Goal: Navigation & Orientation: Find specific page/section

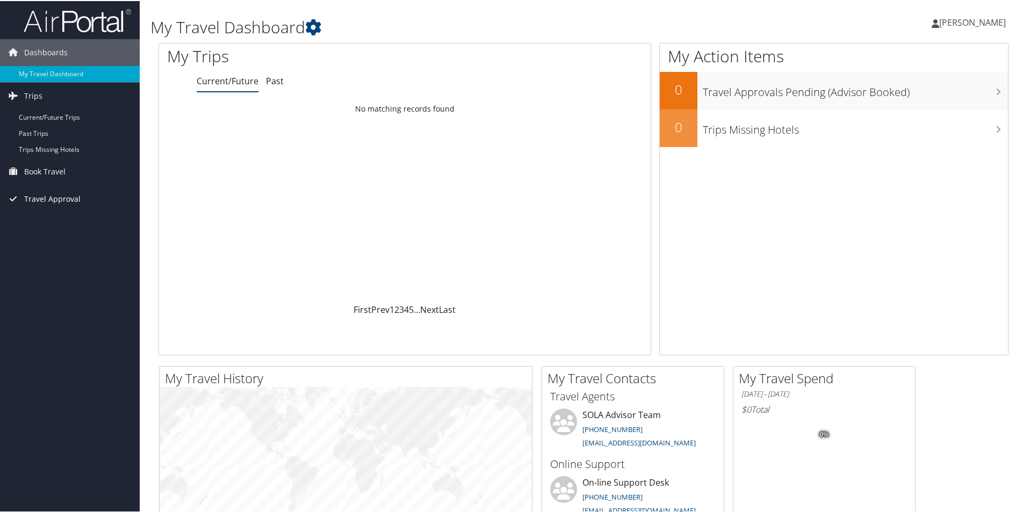
click at [66, 204] on span "Travel Approval" at bounding box center [52, 198] width 56 height 27
click at [58, 235] on link "Approved Trips" at bounding box center [70, 236] width 140 height 16
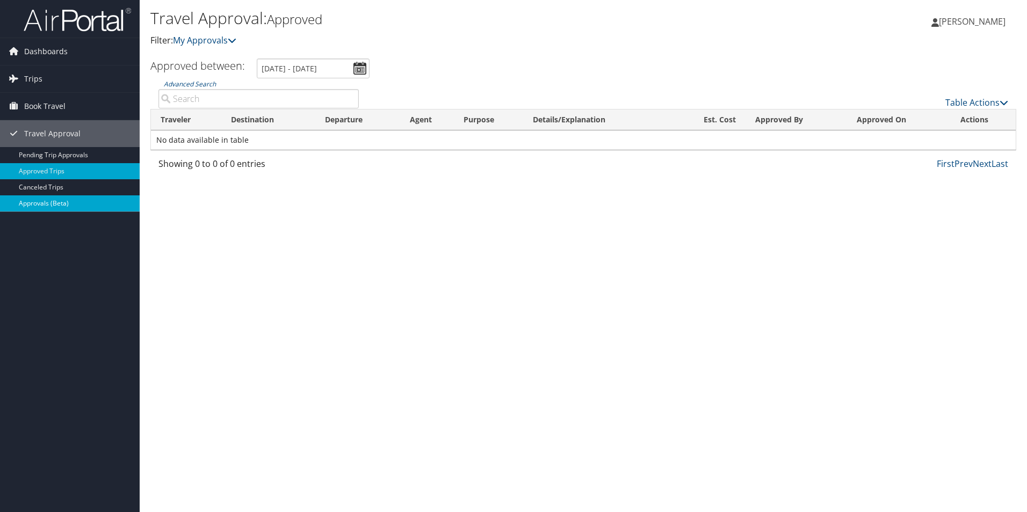
click at [46, 200] on link "Approvals (Beta)" at bounding box center [70, 204] width 140 height 16
click at [50, 169] on link "Approved Trips" at bounding box center [70, 171] width 140 height 16
click at [1003, 102] on icon at bounding box center [1004, 102] width 9 height 9
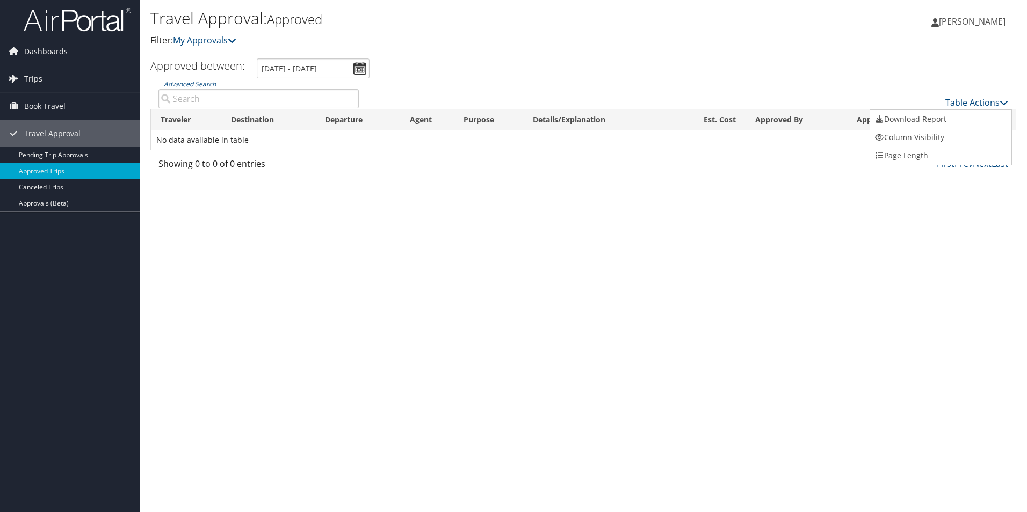
click at [780, 252] on div at bounding box center [513, 256] width 1027 height 512
click at [47, 85] on link "Trips" at bounding box center [70, 79] width 140 height 27
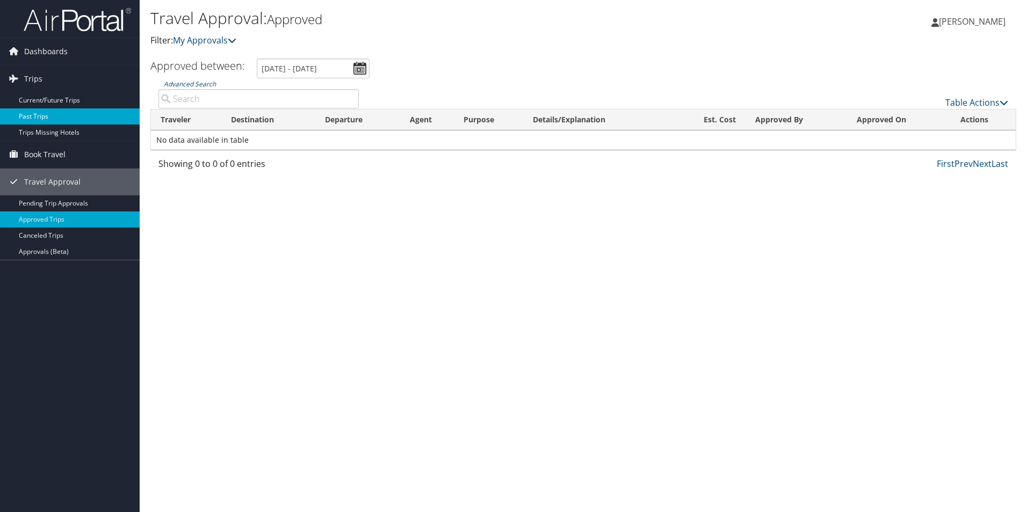
click at [37, 115] on link "Past Trips" at bounding box center [70, 117] width 140 height 16
